Goal: Information Seeking & Learning: Check status

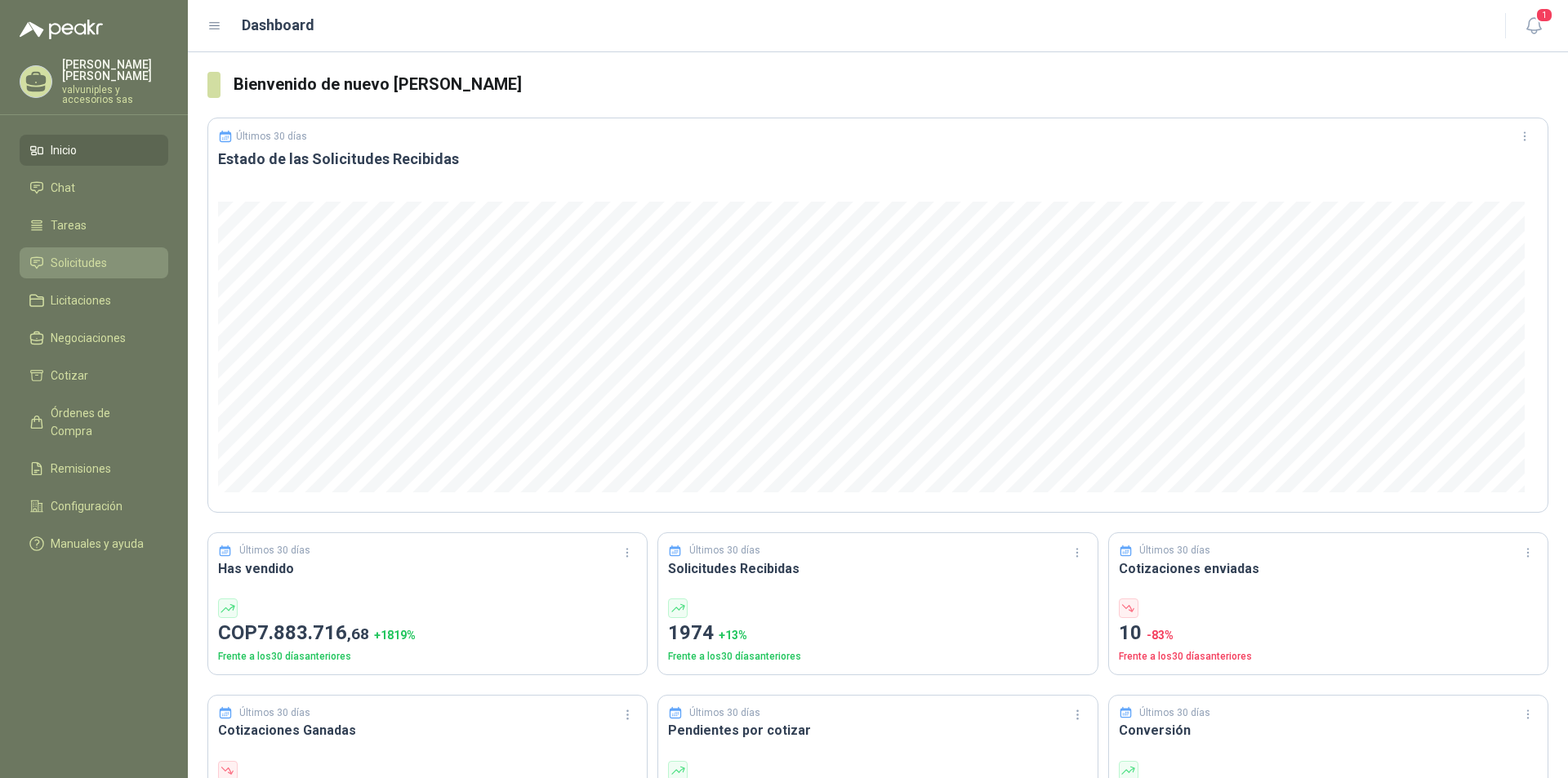
click at [95, 254] on span "Solicitudes" at bounding box center [78, 262] width 56 height 18
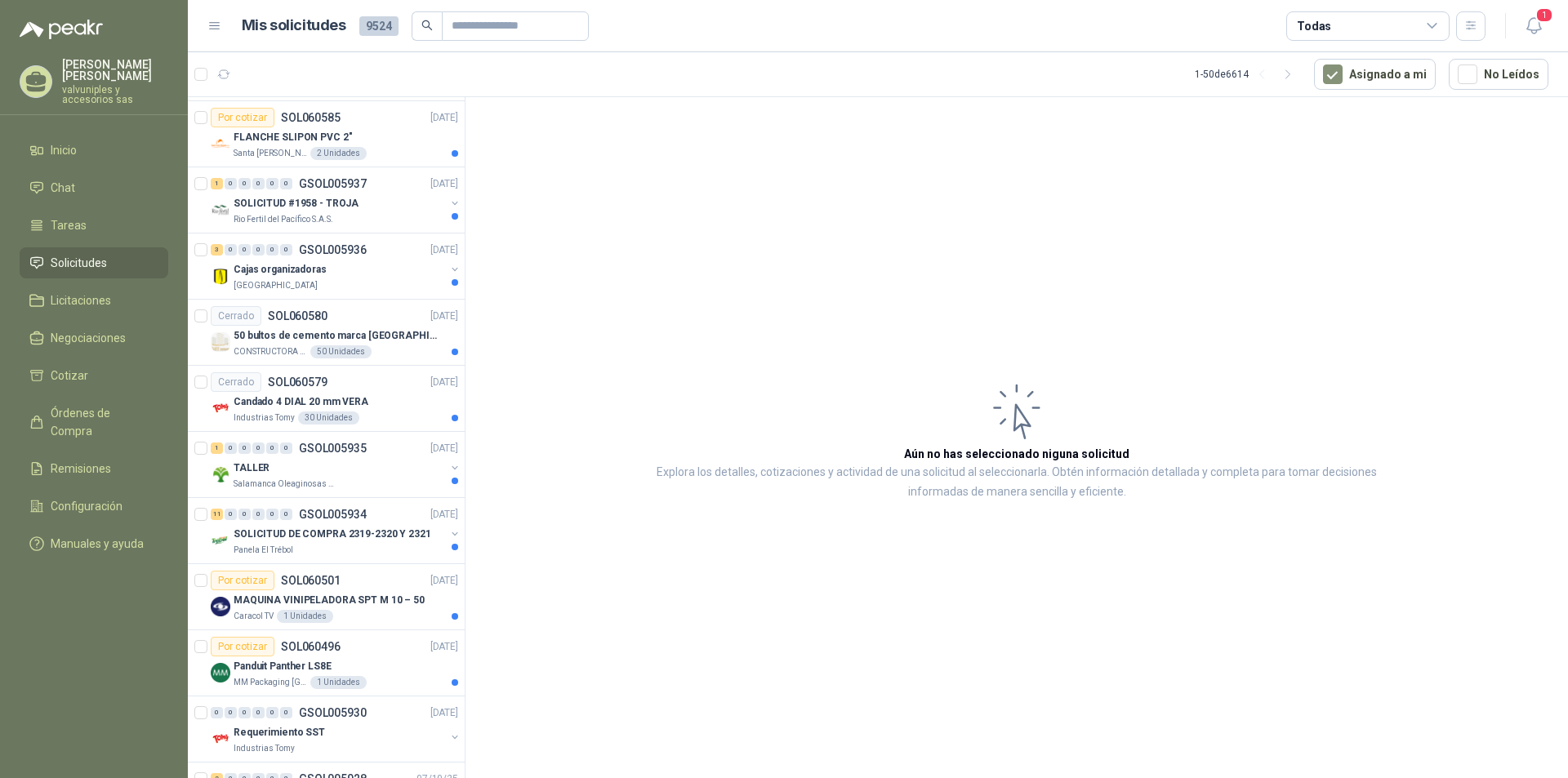
scroll to position [653, 0]
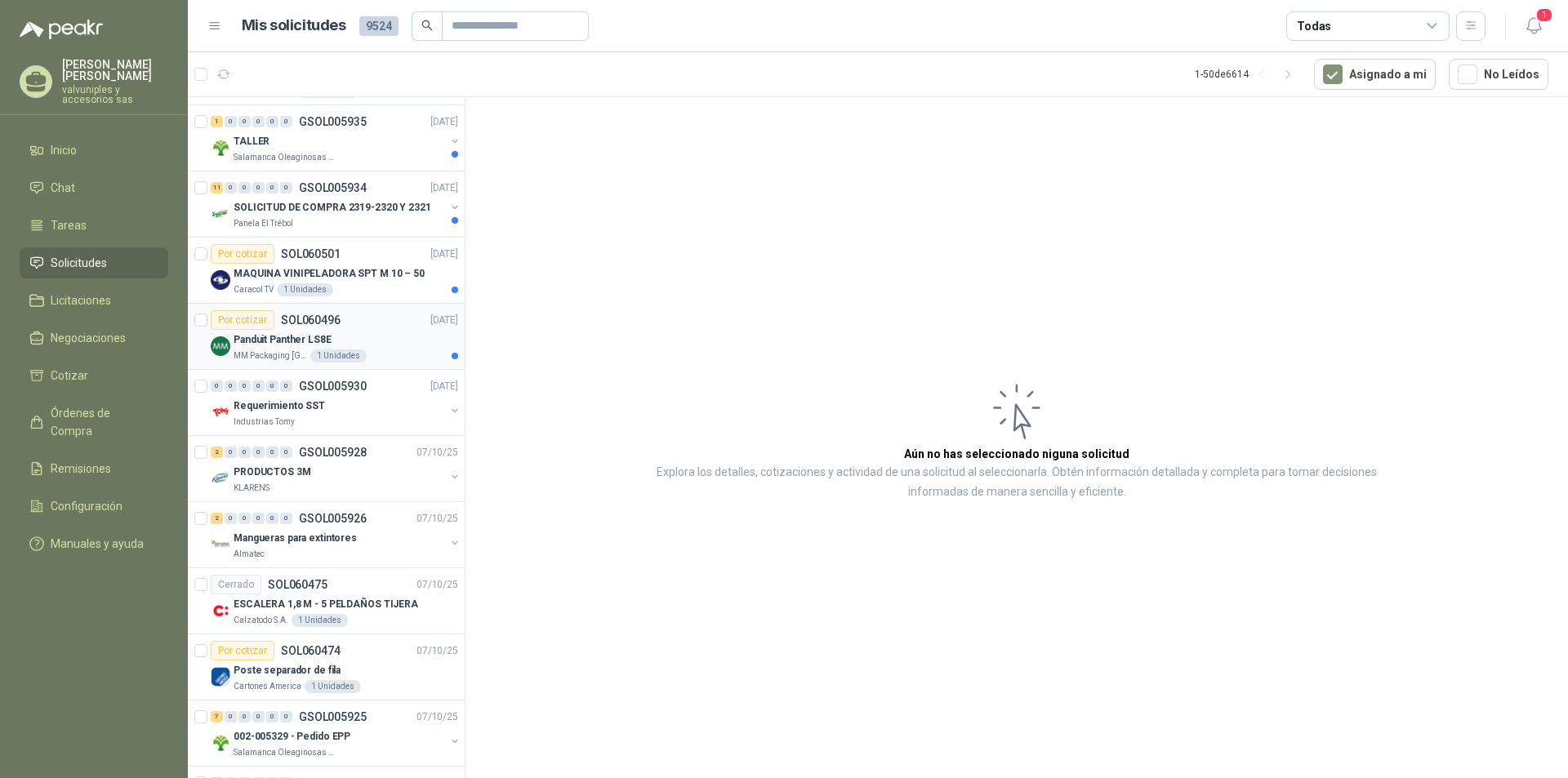
click at [279, 337] on p "Panduit Panther LS8E" at bounding box center [282, 340] width 98 height 15
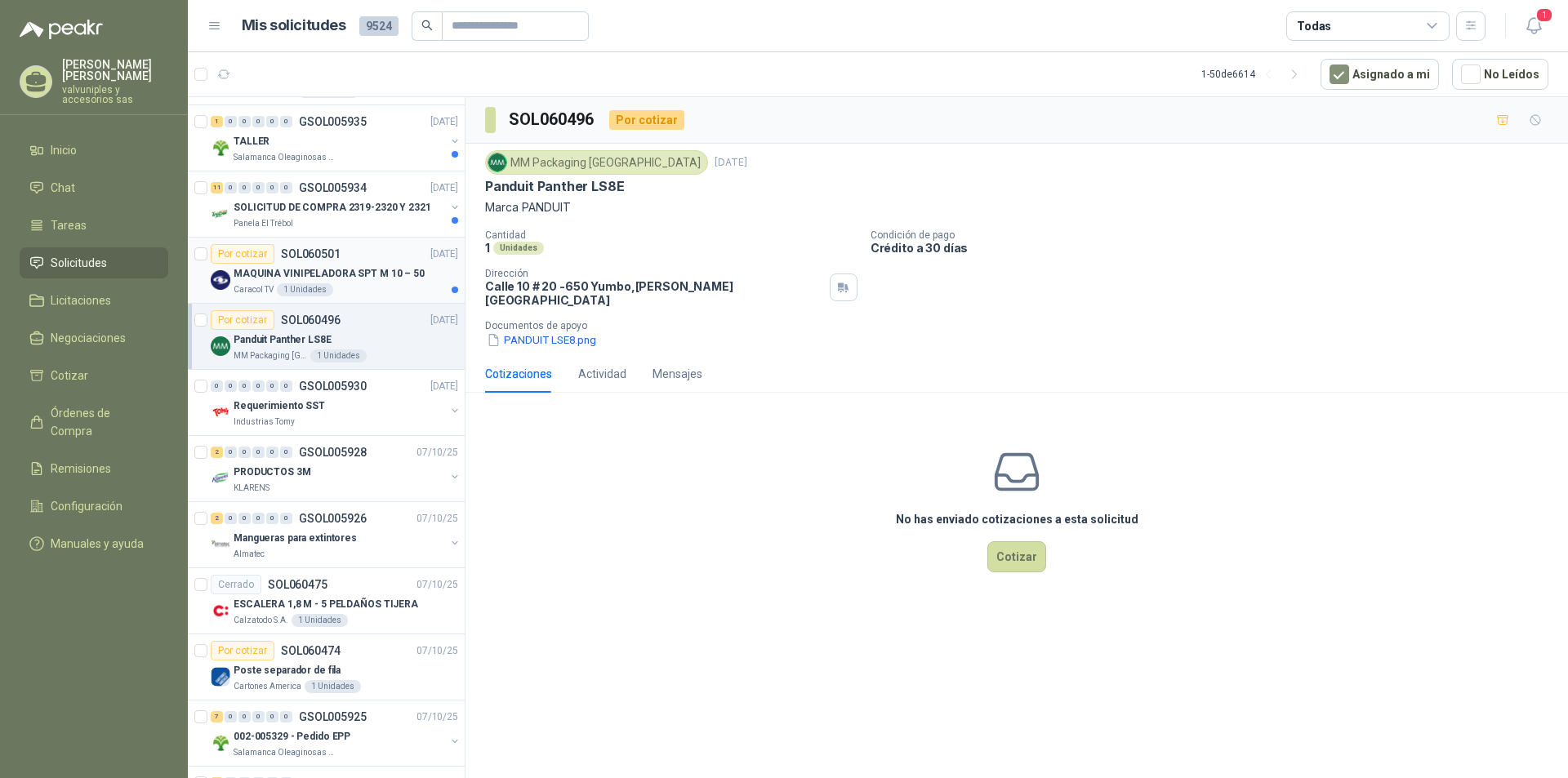
click at [267, 276] on p "MAQUINA VINIPELADORA SPT M 10 – 50" at bounding box center [329, 274] width 191 height 15
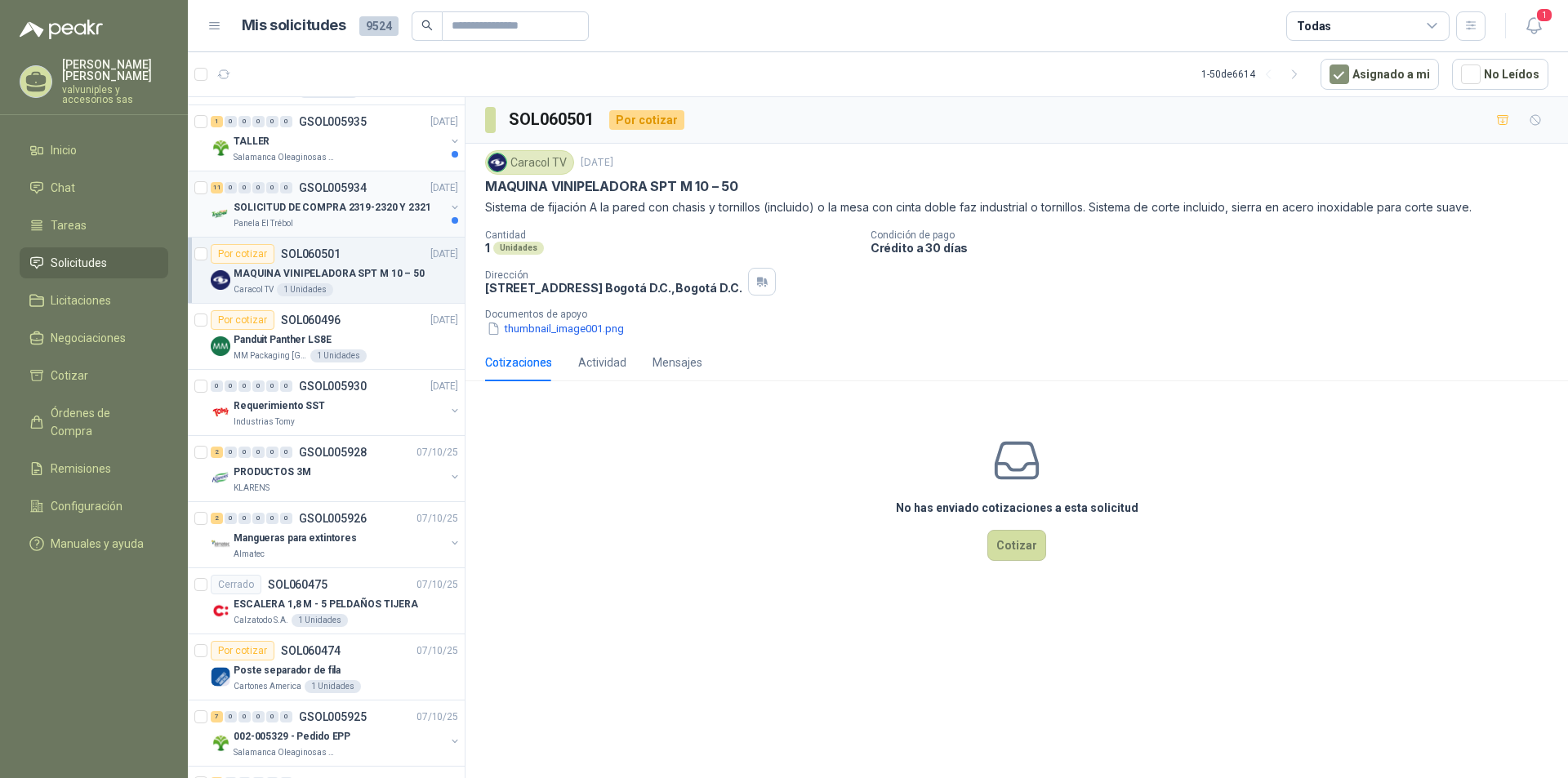
click at [295, 208] on p "SOLICITUD DE COMPRA 2319-2320 Y 2321" at bounding box center [332, 208] width 197 height 15
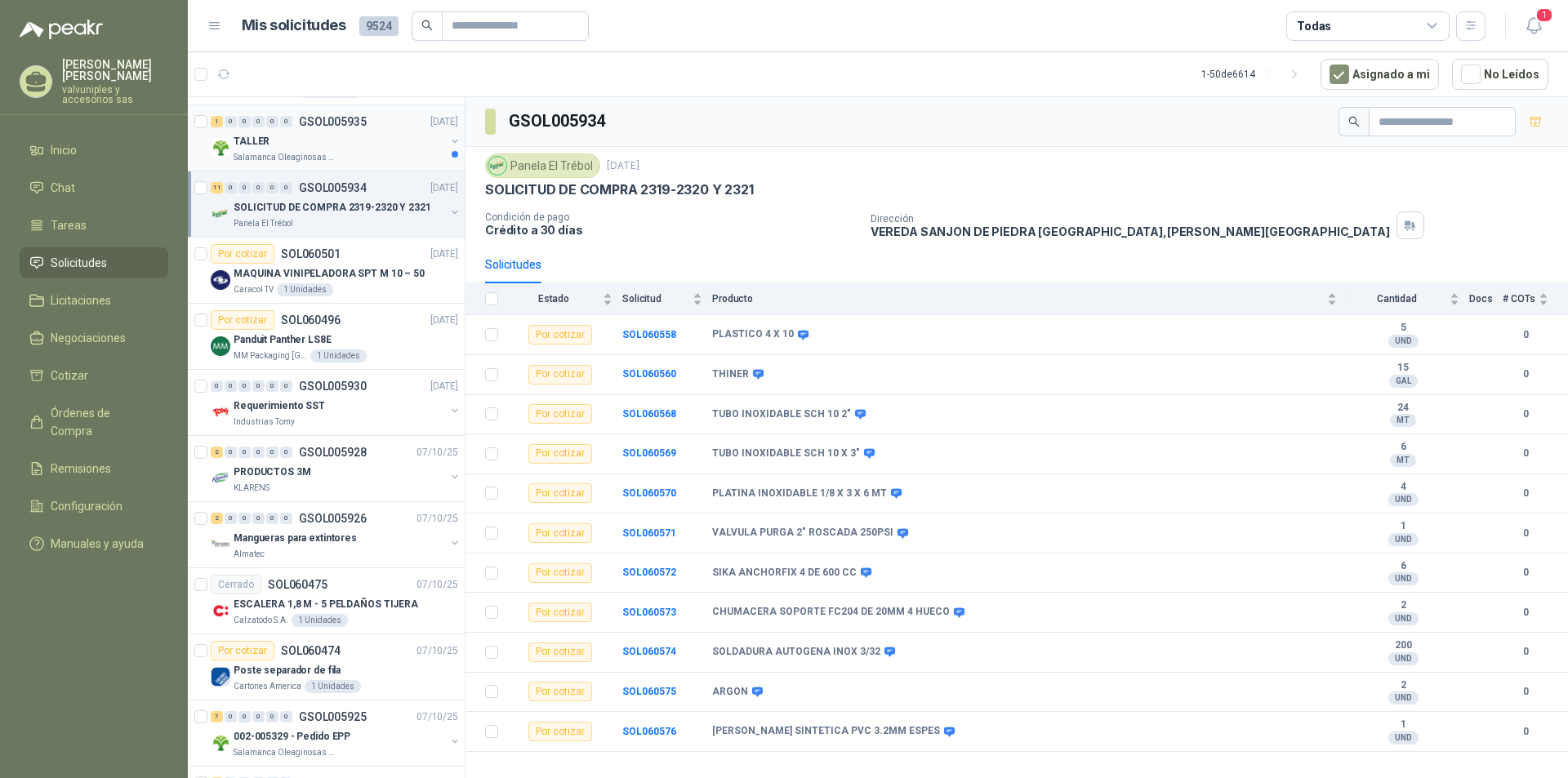
click at [259, 149] on p "TALLER" at bounding box center [252, 141] width 36 height 15
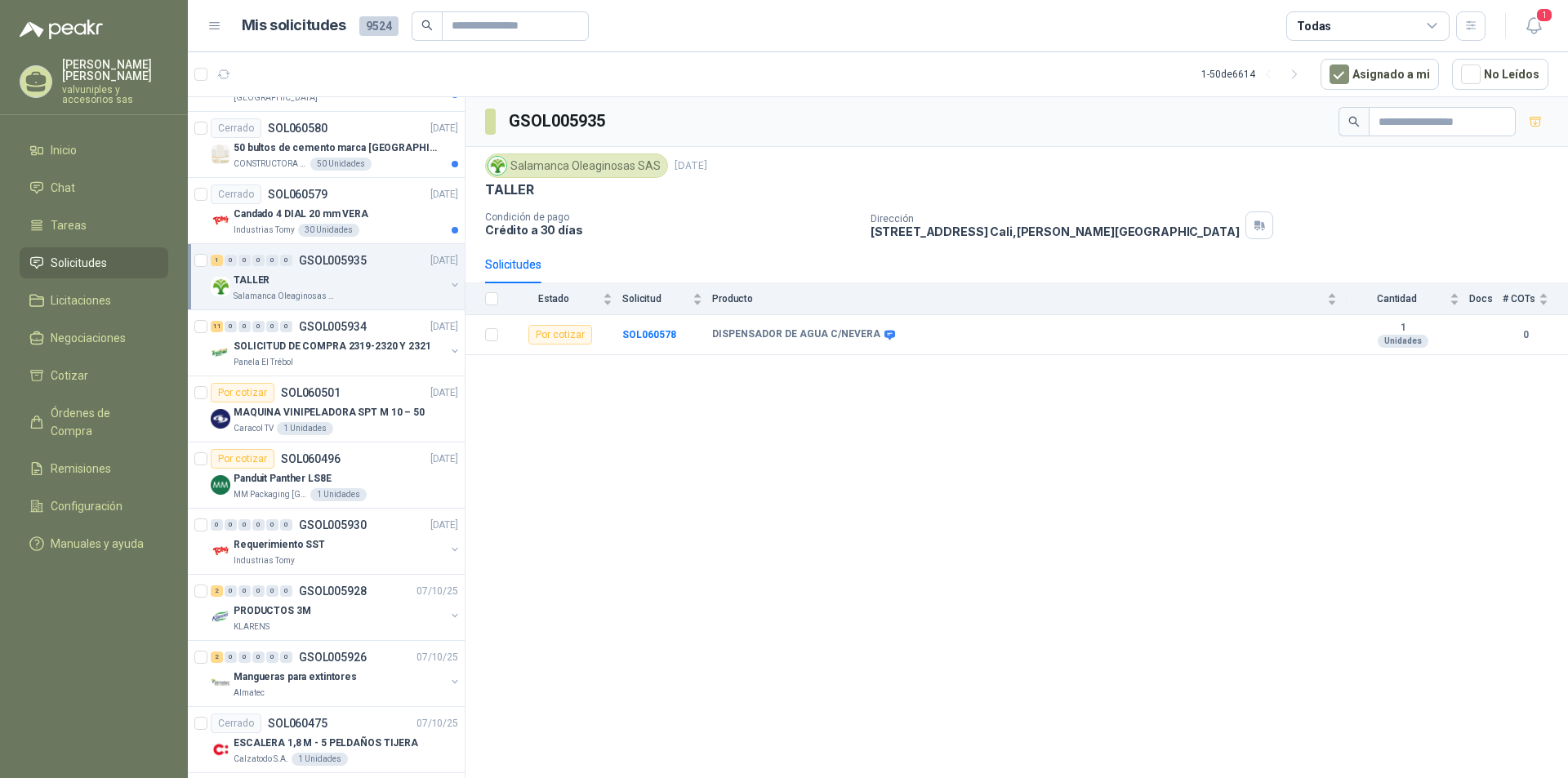
scroll to position [506, 0]
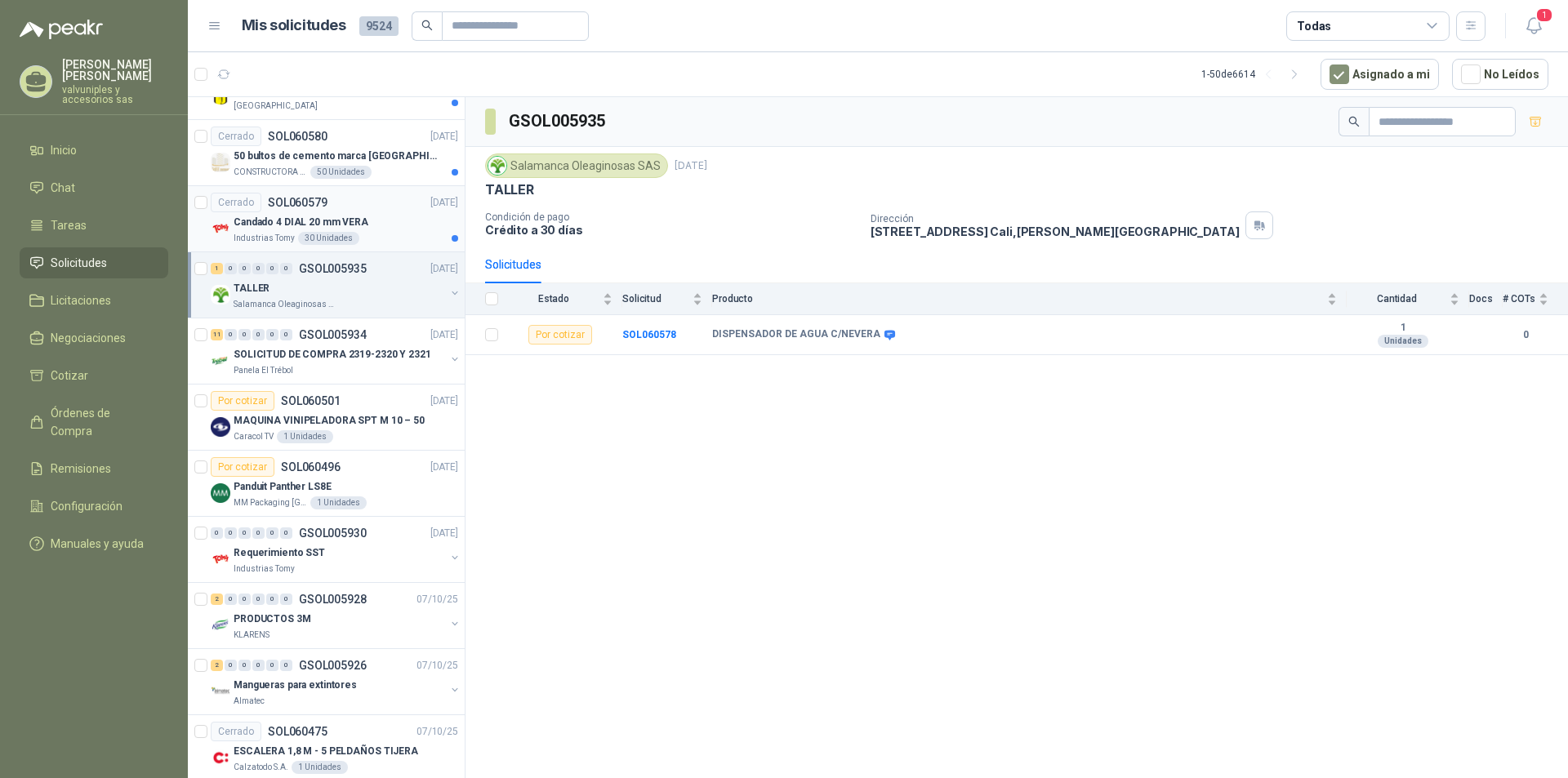
click at [267, 225] on p "Candado 4 DIAL 20 mm VERA" at bounding box center [300, 222] width 134 height 15
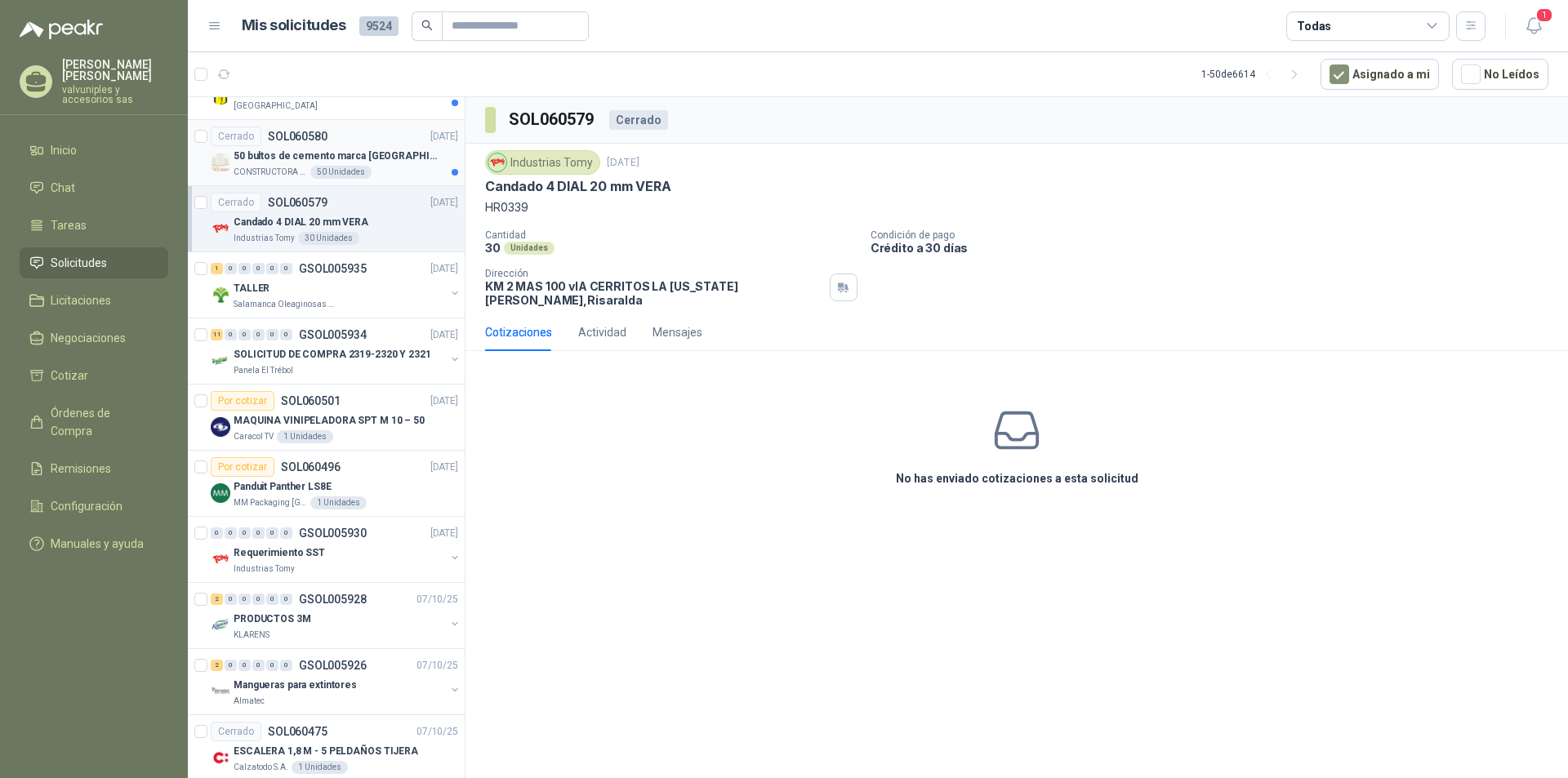
click at [304, 154] on p "50 bultos de cemento marca [GEOGRAPHIC_DATA][PERSON_NAME]" at bounding box center [335, 156] width 203 height 15
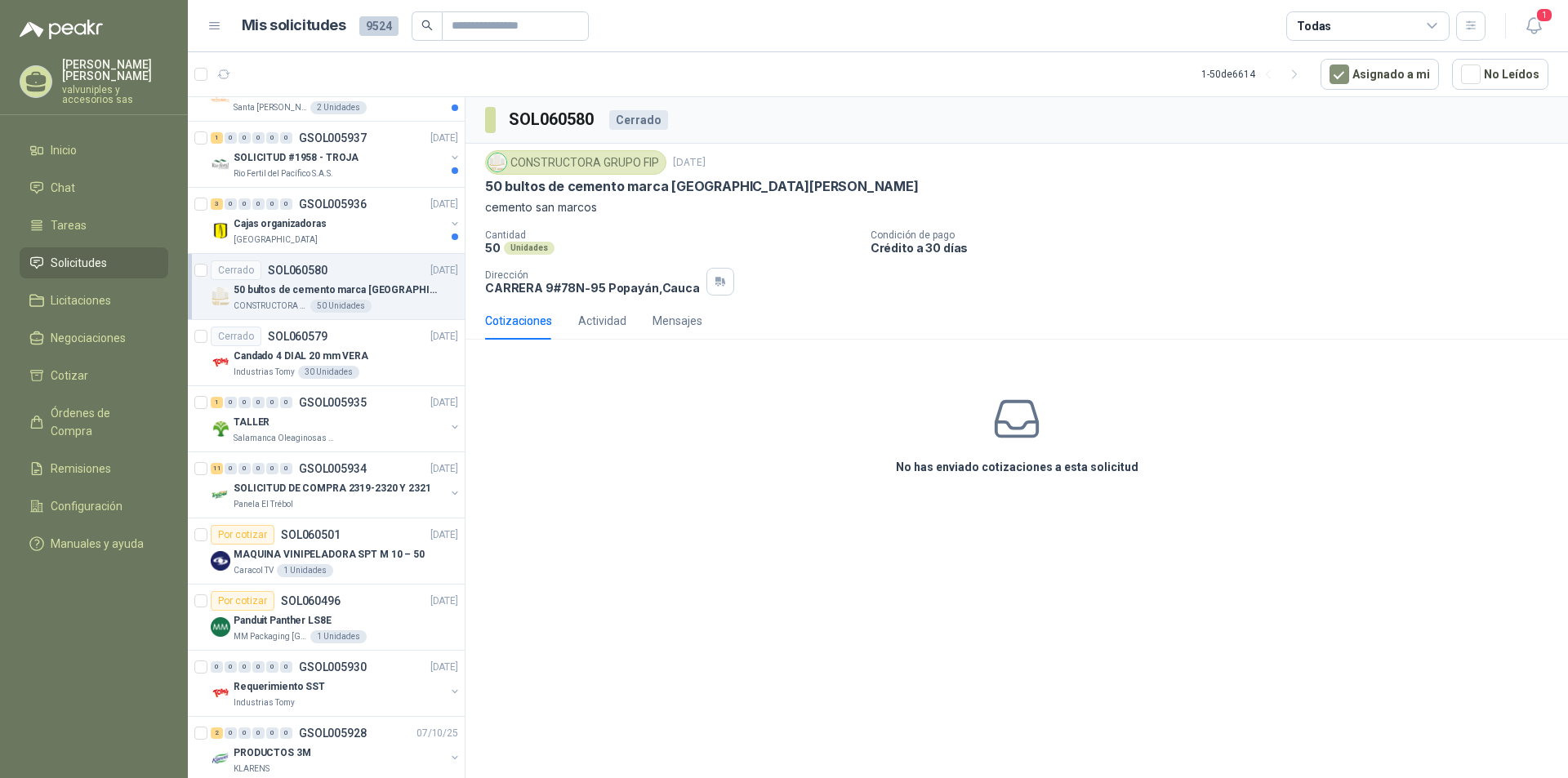
scroll to position [359, 0]
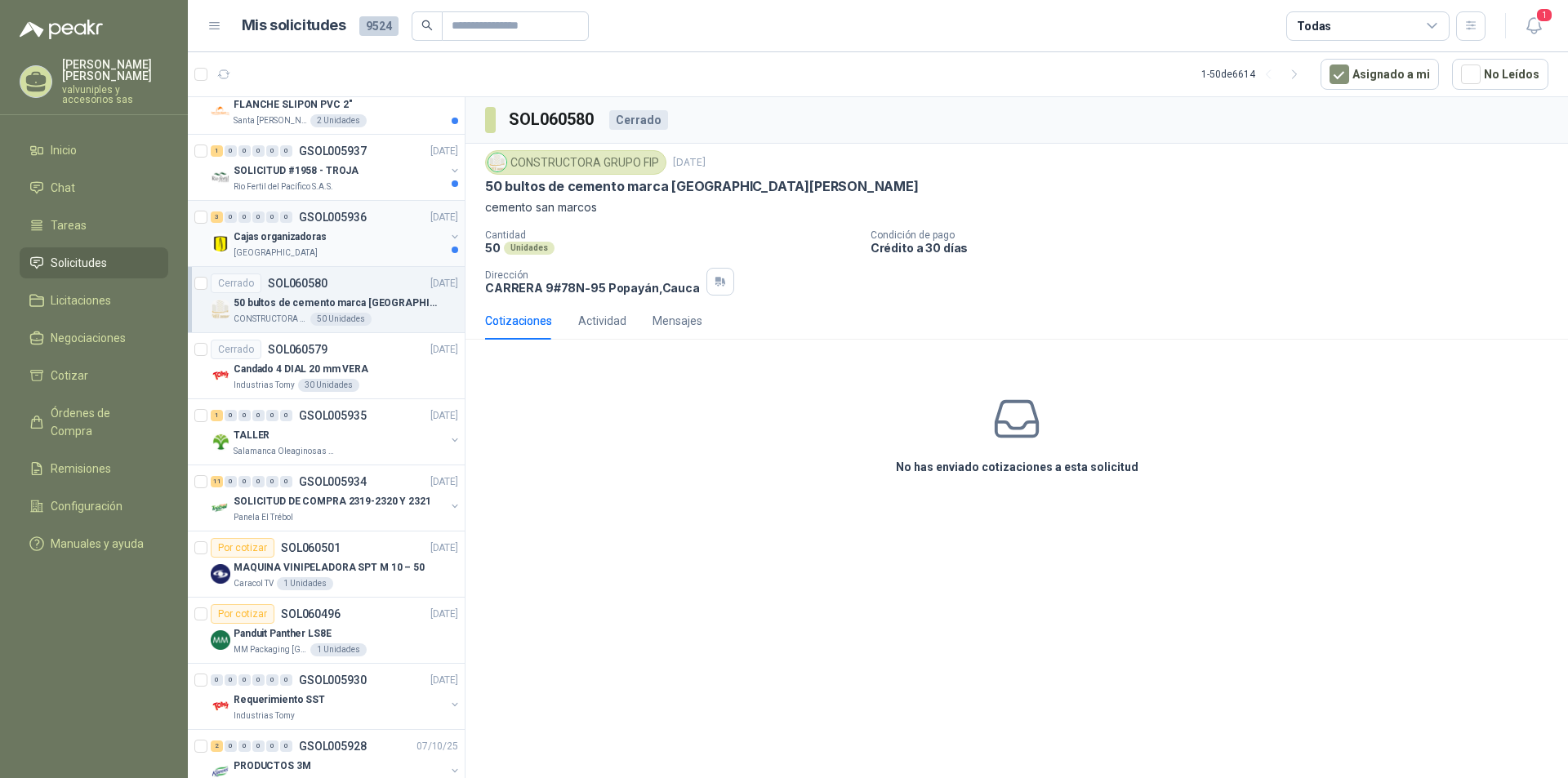
click at [291, 233] on p "Cajas organizadoras" at bounding box center [280, 237] width 93 height 15
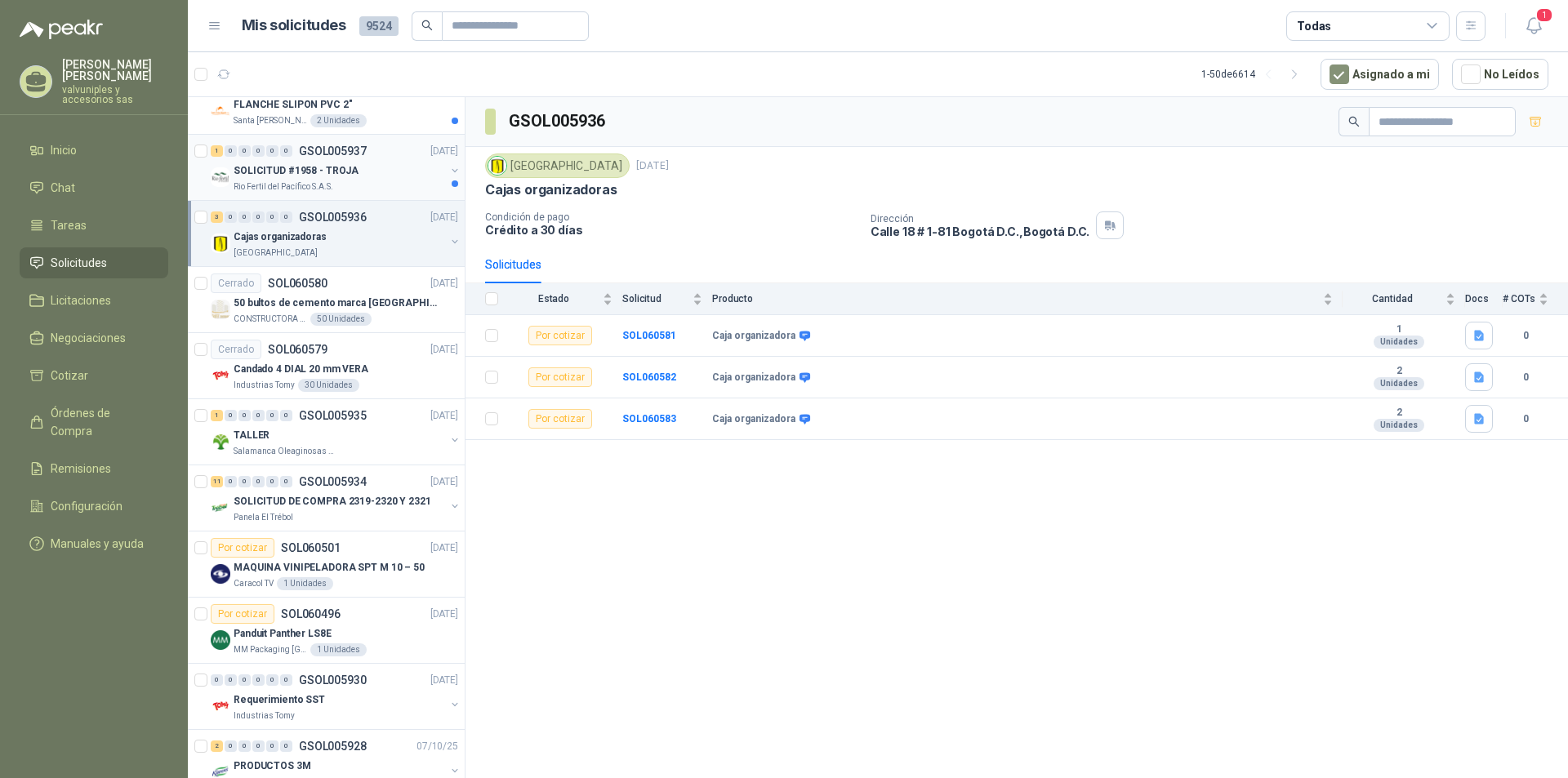
click at [255, 172] on p "SOLICITUD #1958 - TROJA" at bounding box center [296, 171] width 125 height 15
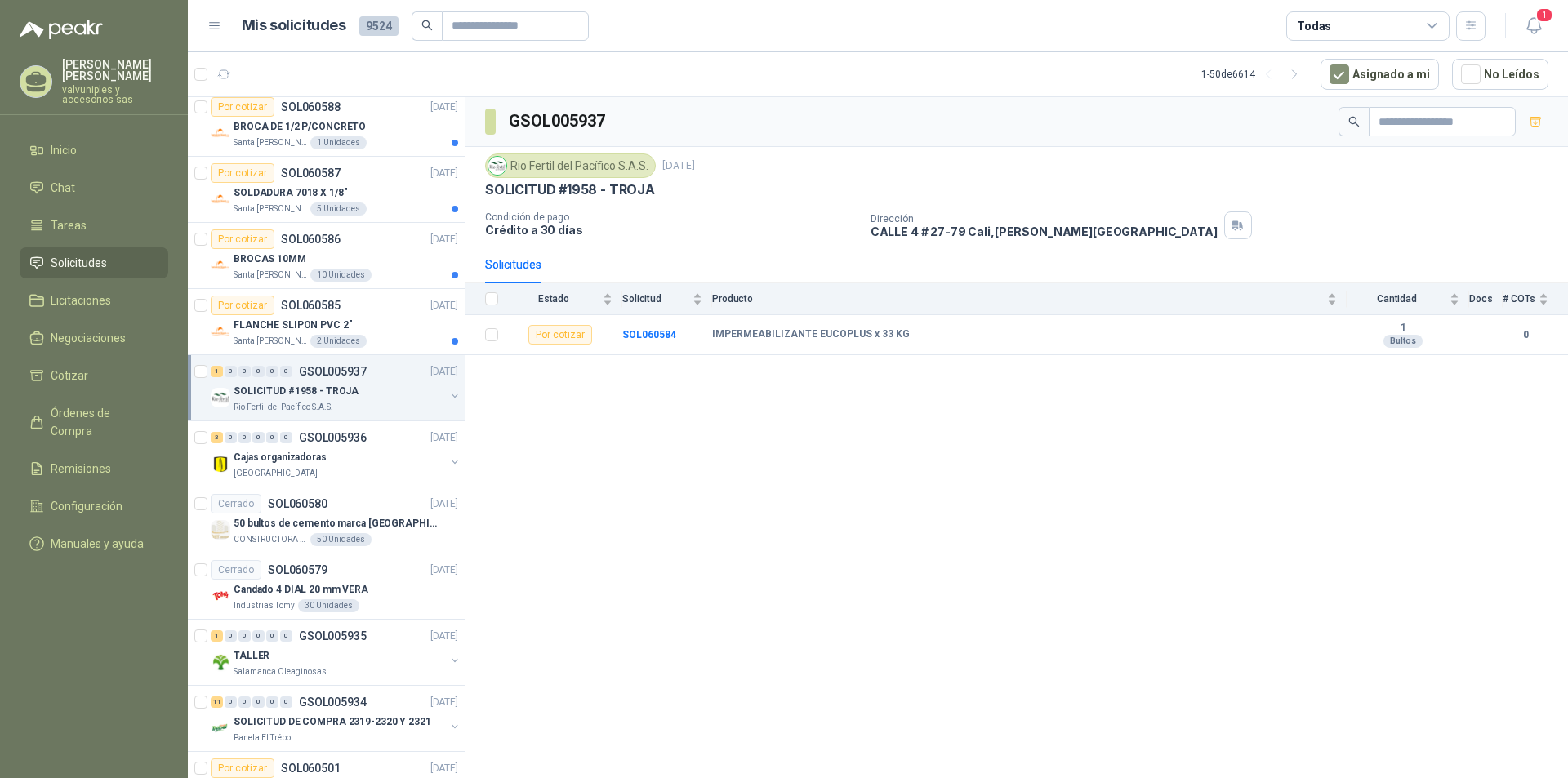
scroll to position [130, 0]
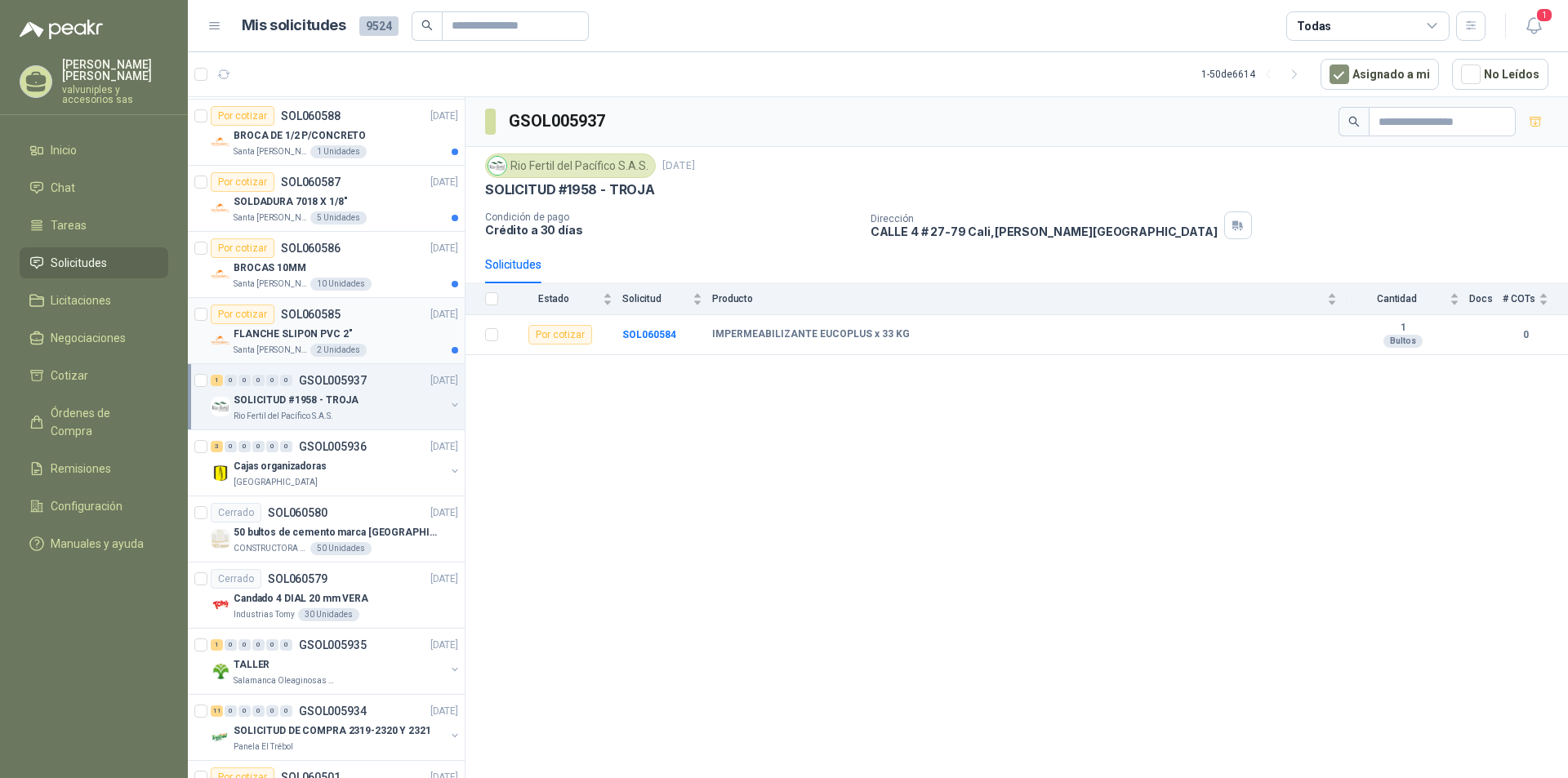
click at [281, 335] on p "FLANCHE SLIPON PVC 2"" at bounding box center [293, 335] width 118 height 15
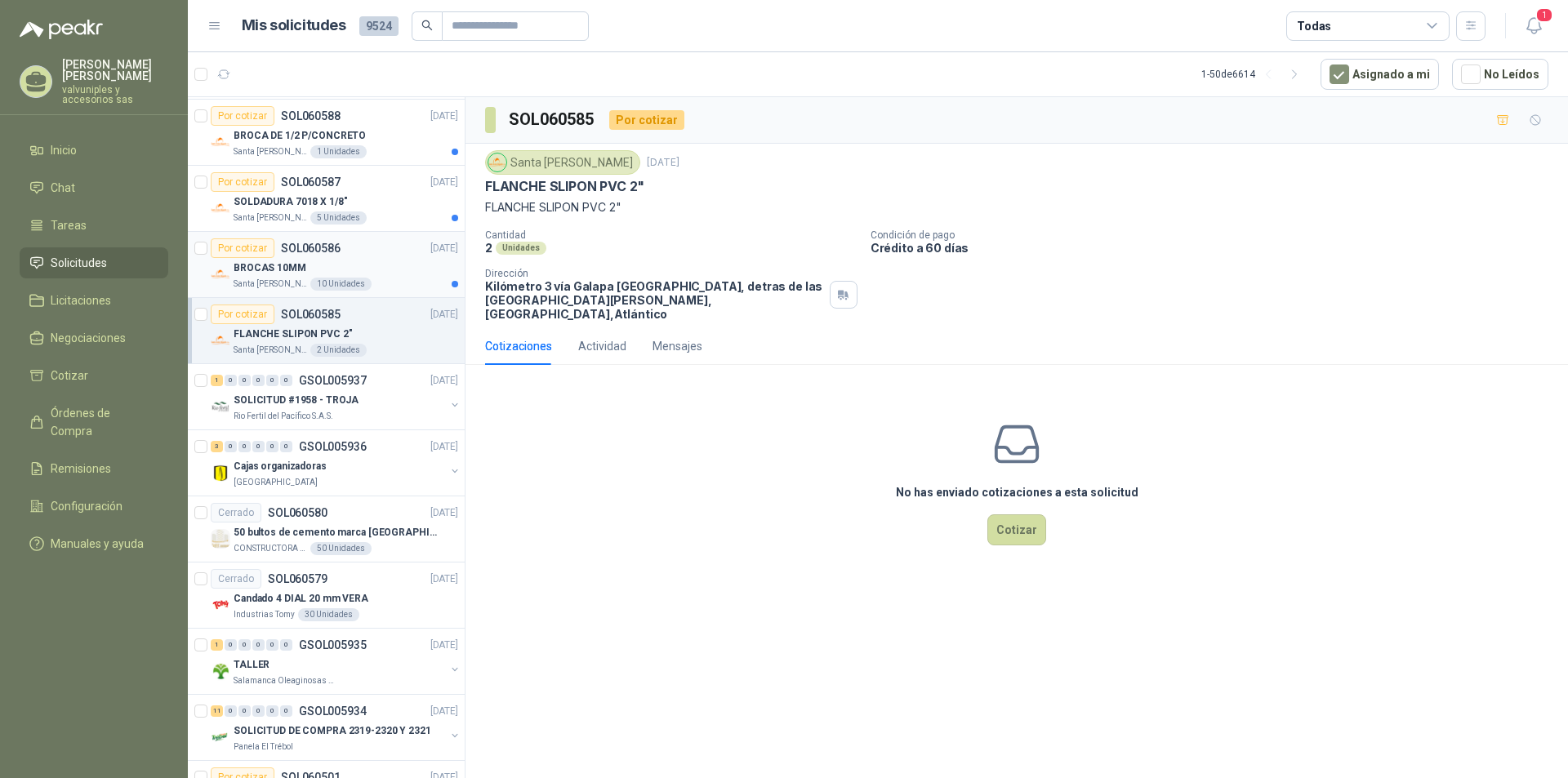
click at [260, 264] on p "BROCAS 10MM" at bounding box center [270, 268] width 72 height 15
click at [278, 201] on p "SOLDADURA 7018 X 1/8"" at bounding box center [290, 202] width 113 height 15
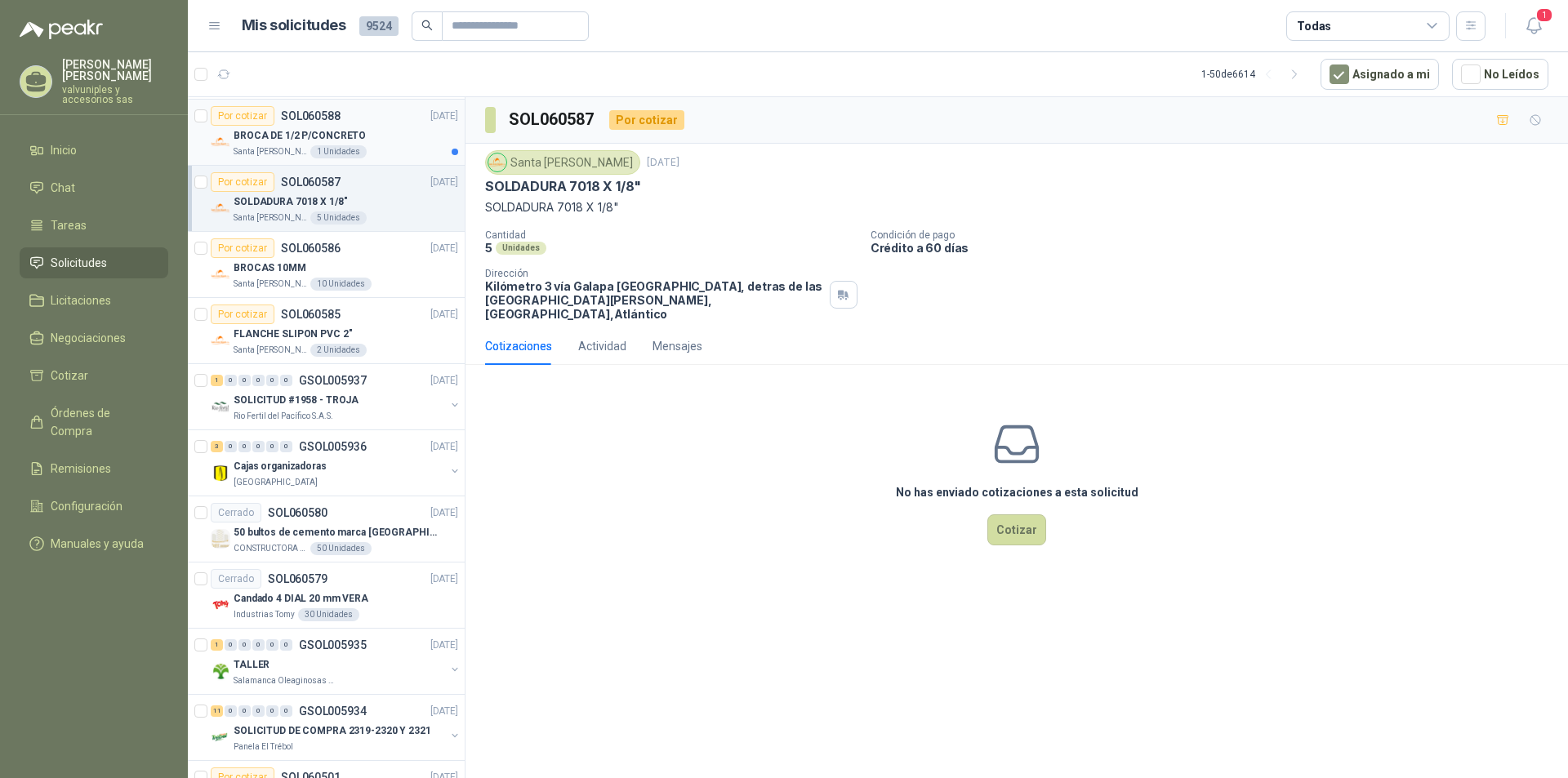
click at [293, 134] on p "BROCA DE 1/2 P/CONCRETO" at bounding box center [299, 135] width 133 height 15
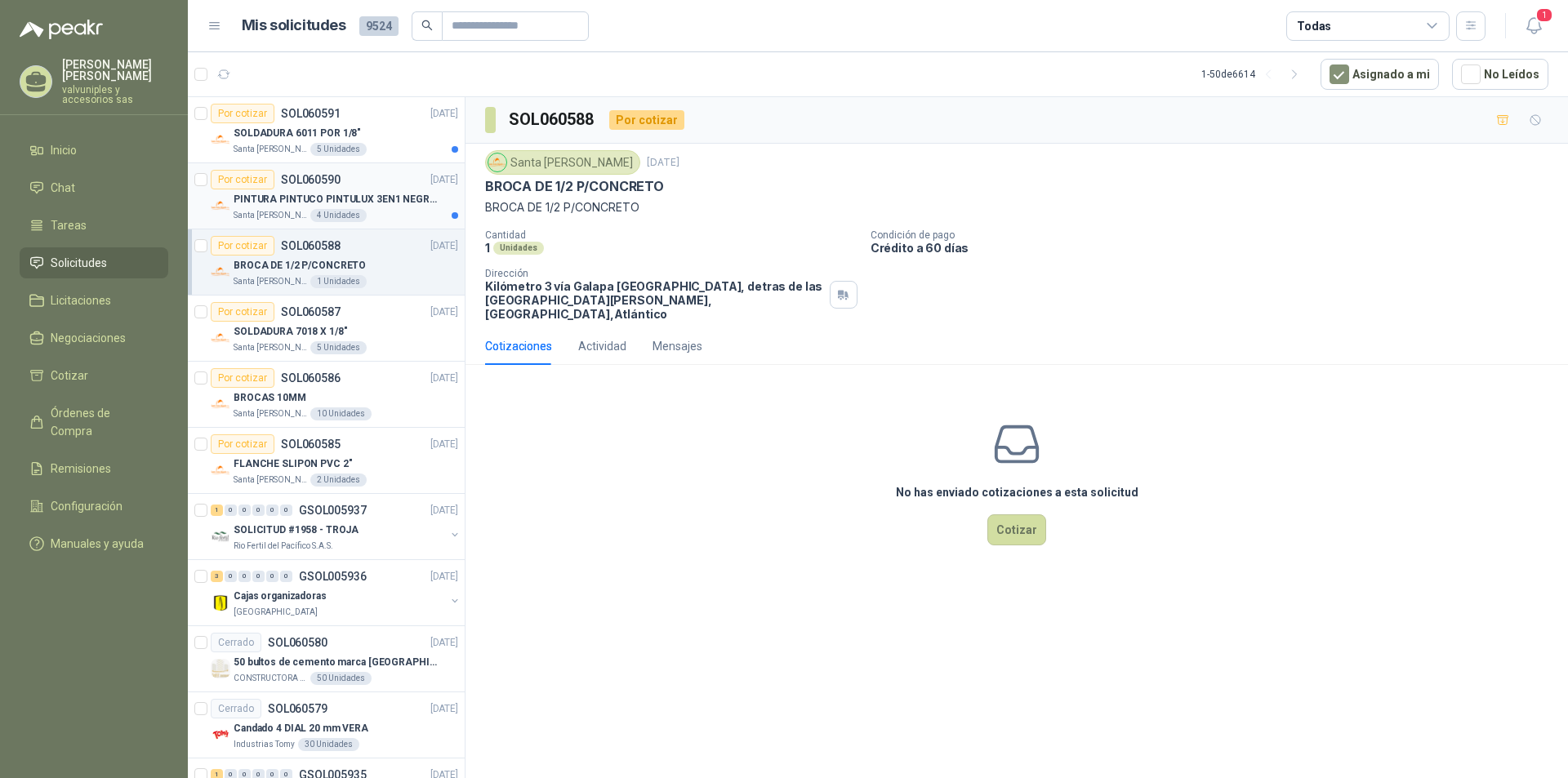
click at [262, 196] on p "PINTURA PINTUCO PINTULUX 3EN1 NEGRO X G" at bounding box center [335, 199] width 203 height 15
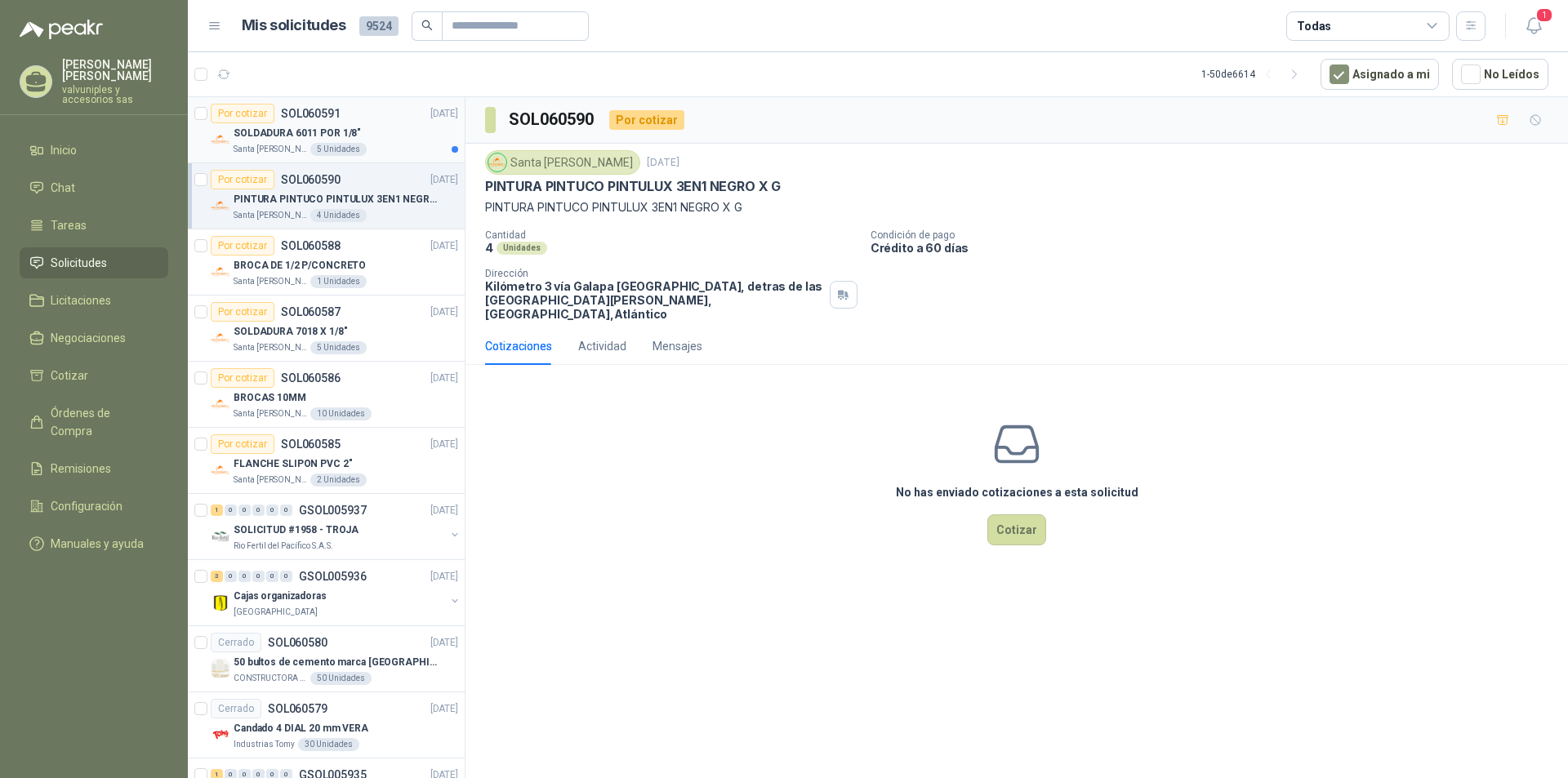
click at [259, 131] on p "SOLDADURA 6011 POR 1/8"" at bounding box center [298, 133] width 128 height 15
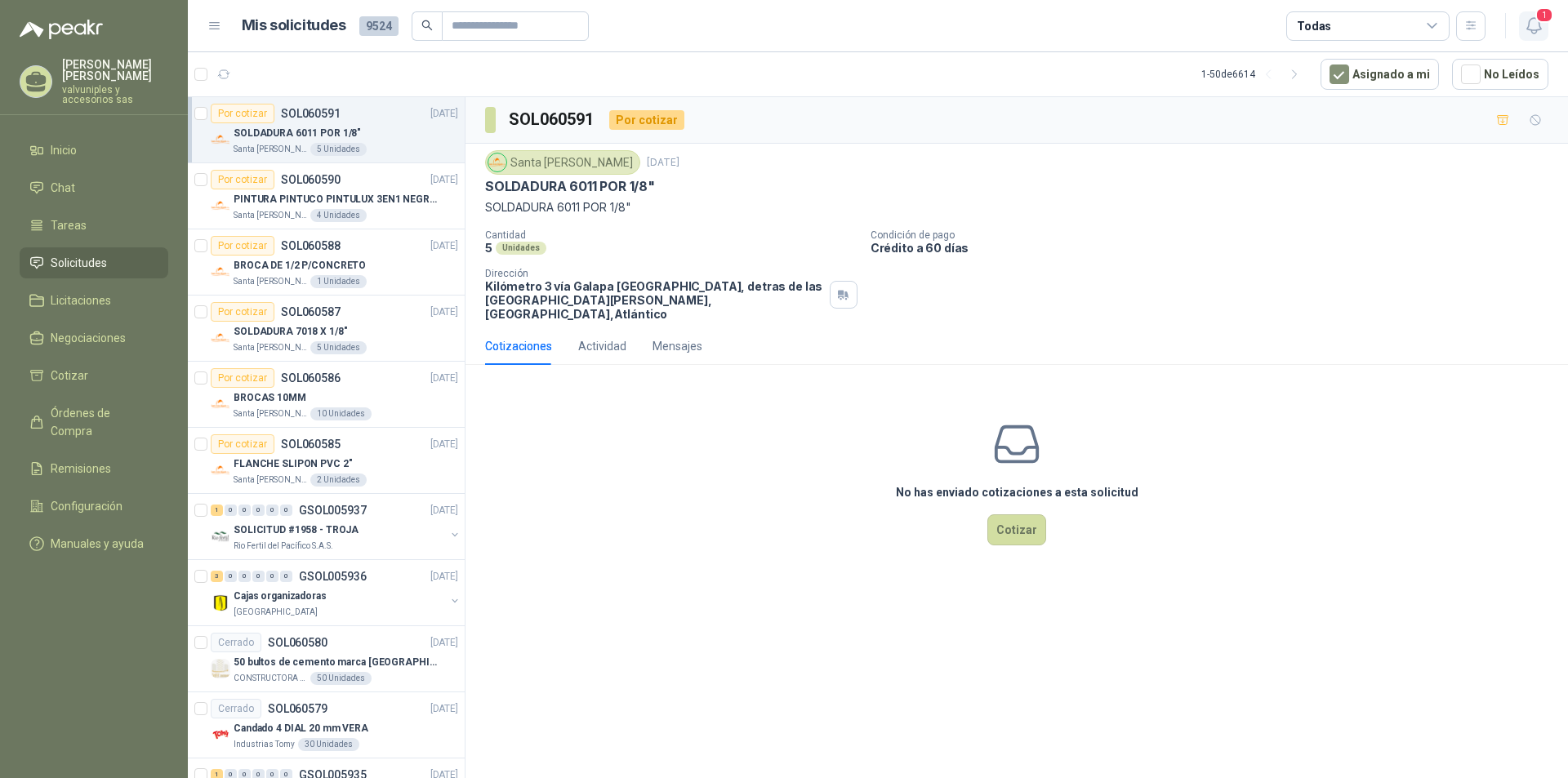
click at [1541, 16] on span "1" at bounding box center [1544, 15] width 18 height 15
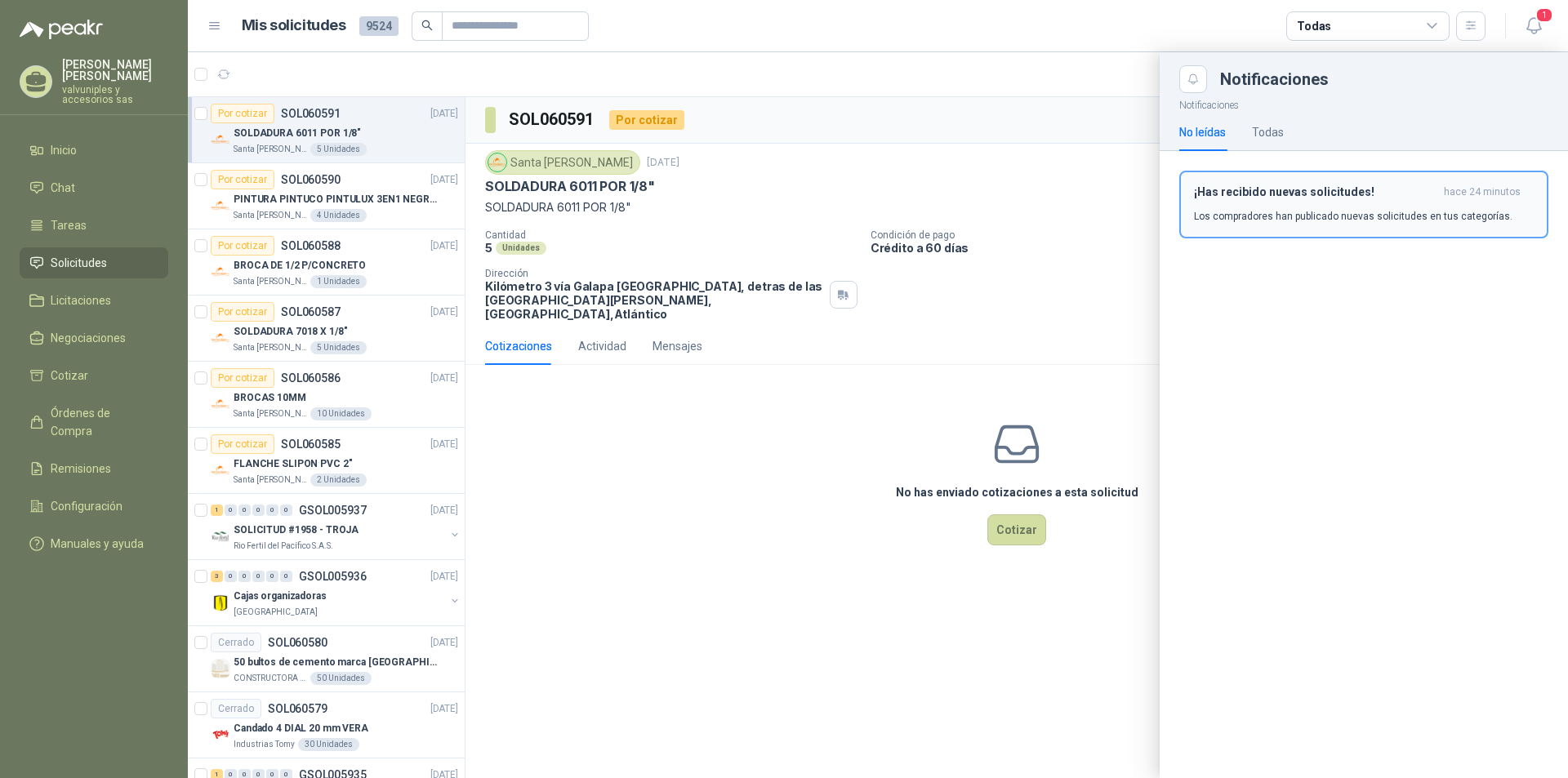
click at [1242, 193] on h3 "¡Has recibido nuevas solicitudes!" at bounding box center [1315, 192] width 243 height 14
